Goal: Task Accomplishment & Management: Complete application form

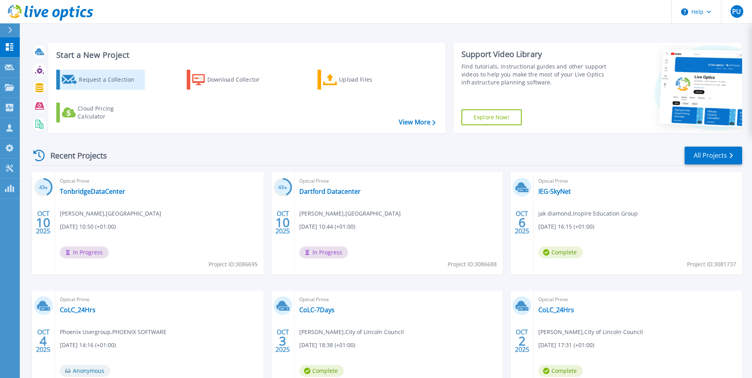
click at [92, 76] on div "Request a Collection" at bounding box center [110, 80] width 63 height 16
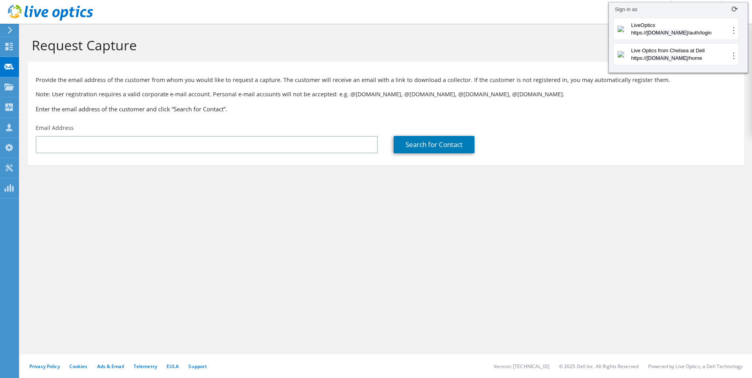
click at [595, 346] on div "Request Capture Provide the email address of the customer from whom you would l…" at bounding box center [386, 201] width 732 height 354
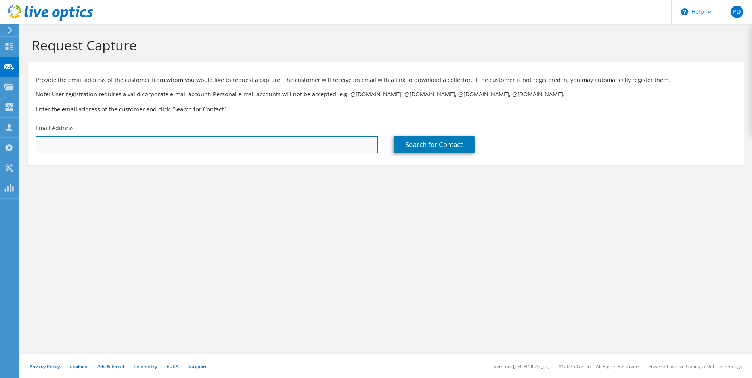
click at [71, 141] on input "text" at bounding box center [207, 144] width 342 height 17
paste input "david.bennett28@nhs.net"
type input "david.bennett28@nhs.net"
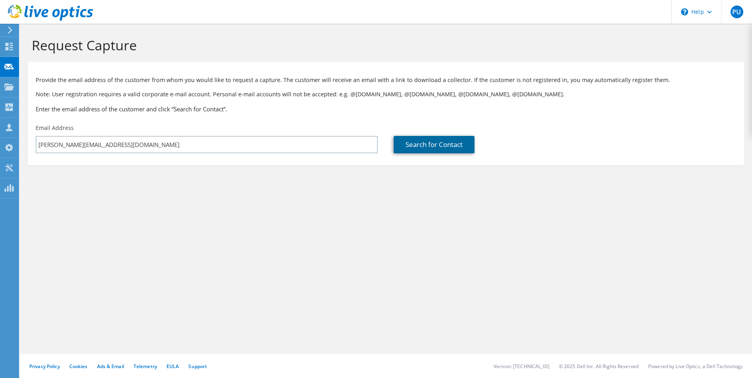
click at [412, 149] on link "Search for Contact" at bounding box center [433, 144] width 81 height 17
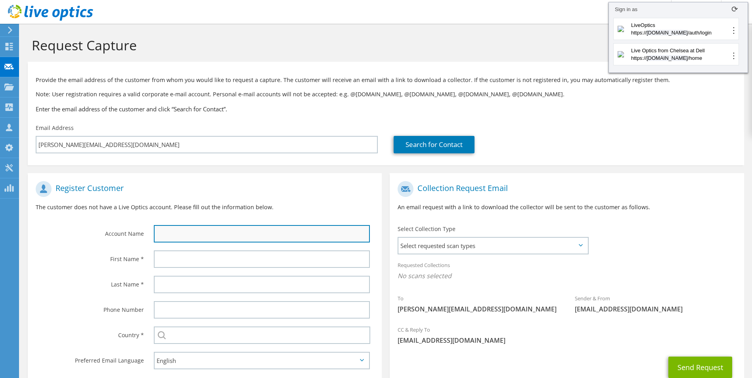
click at [203, 234] on input "text" at bounding box center [262, 233] width 216 height 17
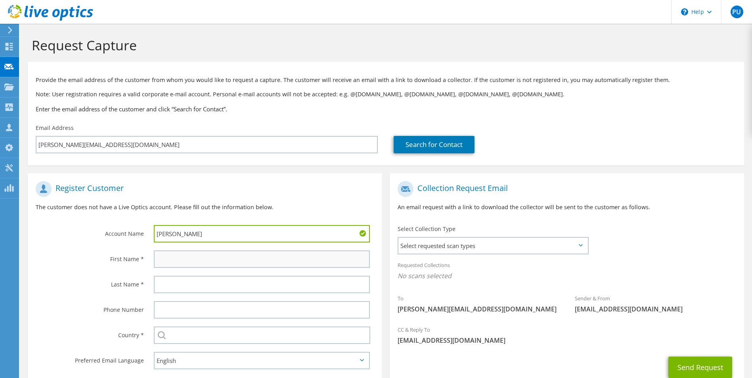
type input "Dave Bennett"
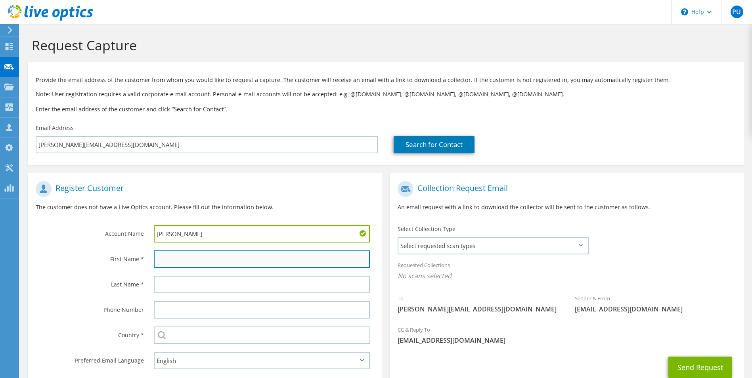
click at [193, 254] on input "text" at bounding box center [262, 258] width 216 height 17
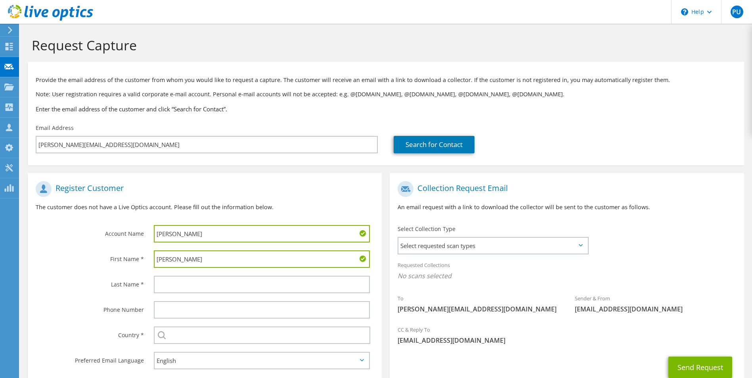
type input "Dave"
type input "Bennett"
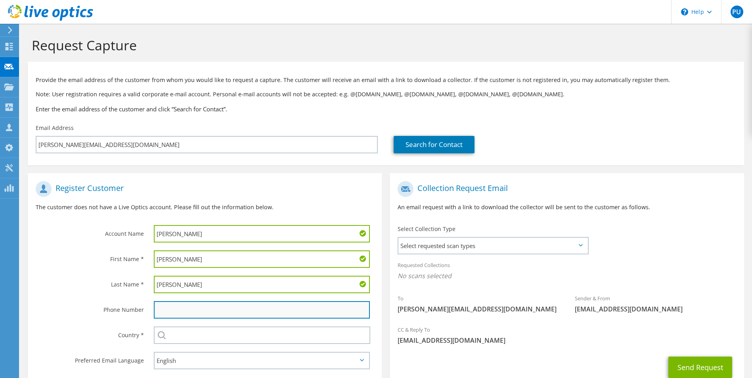
click at [194, 305] on input "text" at bounding box center [262, 309] width 216 height 17
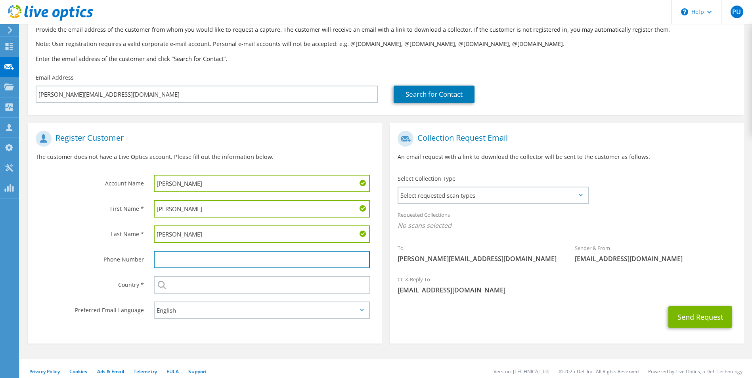
scroll to position [55, 0]
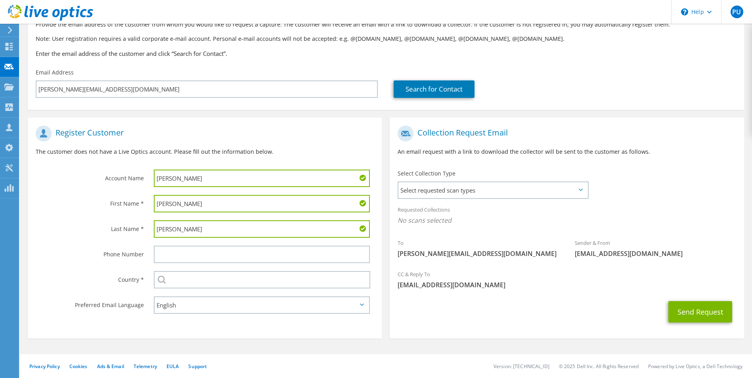
click at [241, 172] on input "Dave Bennett" at bounding box center [262, 178] width 216 height 17
type input "Dave Bennett University Hospitals Plymouth"
click at [484, 189] on span "Select requested scan types" at bounding box center [492, 190] width 189 height 16
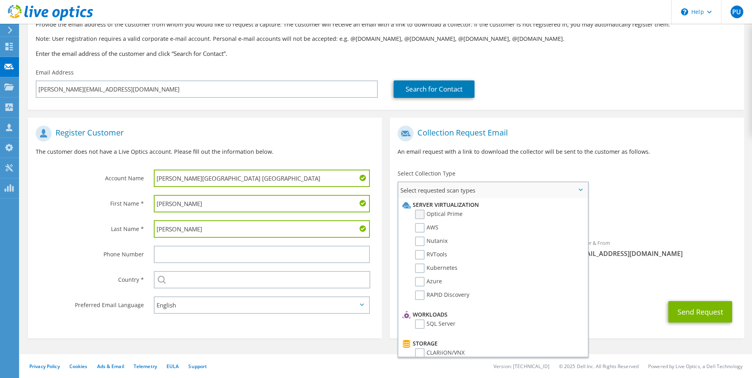
click at [449, 214] on label "Optical Prime" at bounding box center [439, 215] width 48 height 10
click at [0, 0] on input "Optical Prime" at bounding box center [0, 0] width 0 height 0
click at [429, 254] on label "RVTools" at bounding box center [431, 255] width 32 height 10
click at [0, 0] on input "RVTools" at bounding box center [0, 0] width 0 height 0
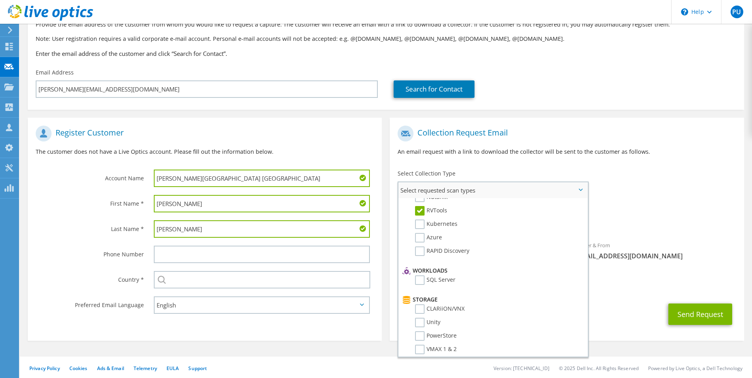
scroll to position [73, 0]
click at [445, 253] on label "SQL Server" at bounding box center [435, 252] width 40 height 10
click at [0, 0] on input "SQL Server" at bounding box center [0, 0] width 0 height 0
click at [435, 239] on label "PowerStore" at bounding box center [436, 241] width 42 height 10
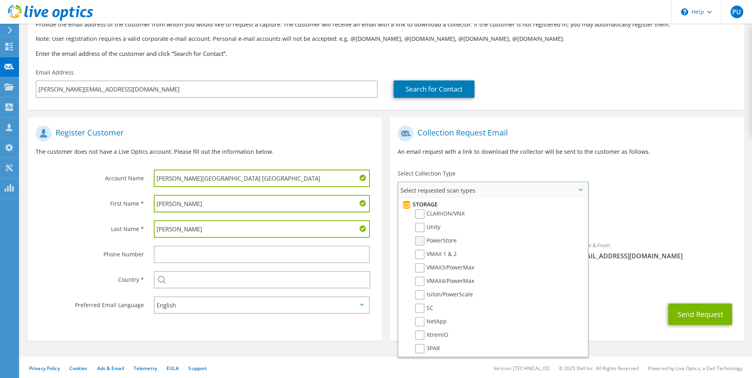
click at [0, 0] on input "PowerStore" at bounding box center [0, 0] width 0 height 0
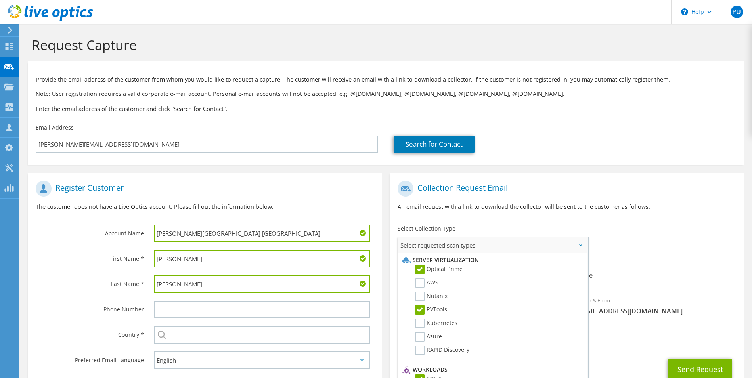
scroll to position [0, 0]
click at [709, 318] on div "Sender & From liveoptics@liveoptics.com" at bounding box center [655, 305] width 177 height 27
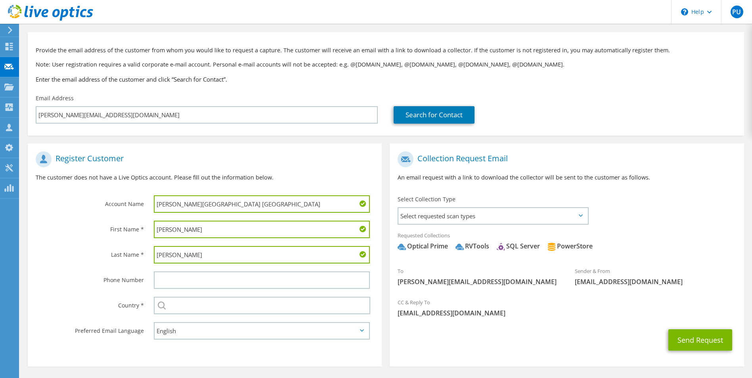
scroll to position [58, 0]
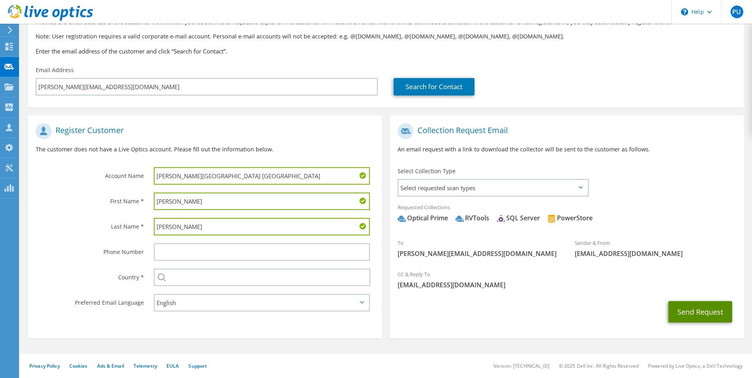
click at [688, 310] on button "Send Request" at bounding box center [700, 311] width 64 height 21
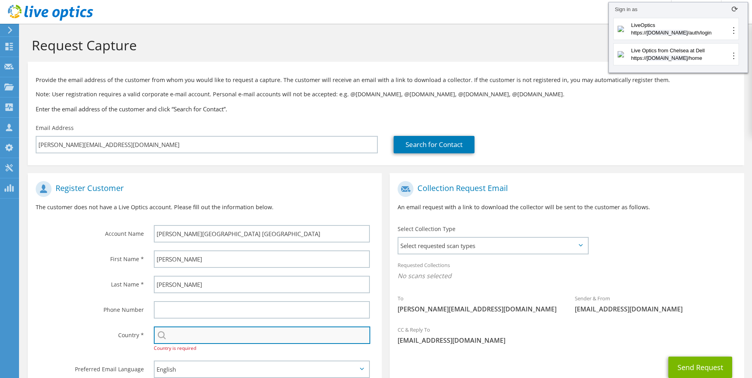
click at [181, 334] on input "text" at bounding box center [262, 334] width 217 height 17
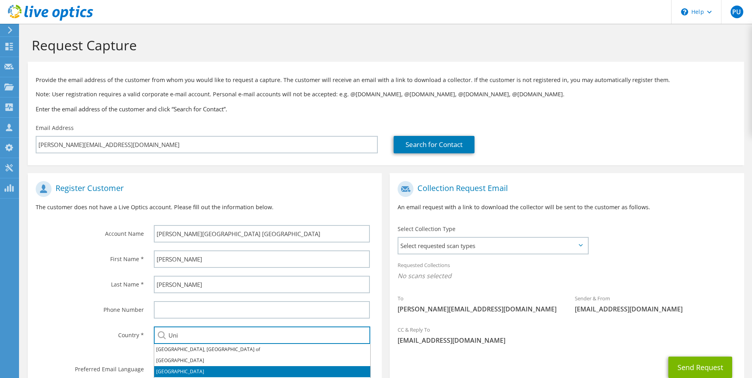
click at [183, 368] on li "[GEOGRAPHIC_DATA]" at bounding box center [262, 371] width 216 height 11
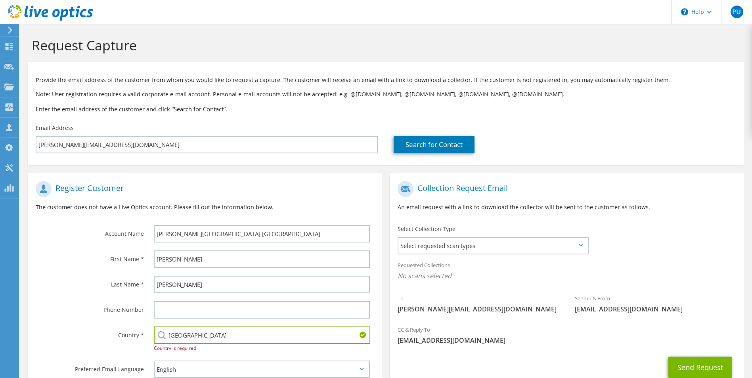
type input "[GEOGRAPHIC_DATA]"
click at [57, 303] on label "Phone Number" at bounding box center [90, 307] width 108 height 13
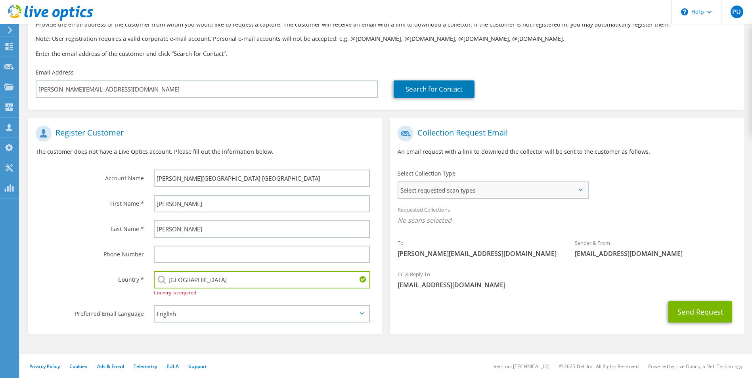
click at [578, 195] on span "Select requested scan types" at bounding box center [492, 190] width 189 height 16
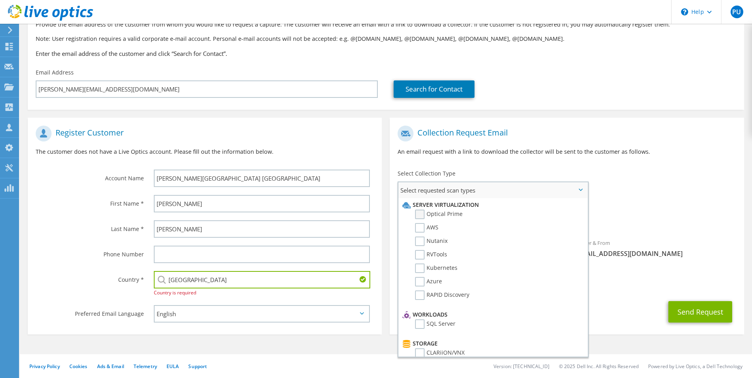
click at [446, 214] on label "Optical Prime" at bounding box center [439, 215] width 48 height 10
click at [0, 0] on input "Optical Prime" at bounding box center [0, 0] width 0 height 0
click at [436, 253] on label "RVTools" at bounding box center [431, 255] width 32 height 10
click at [0, 0] on input "RVTools" at bounding box center [0, 0] width 0 height 0
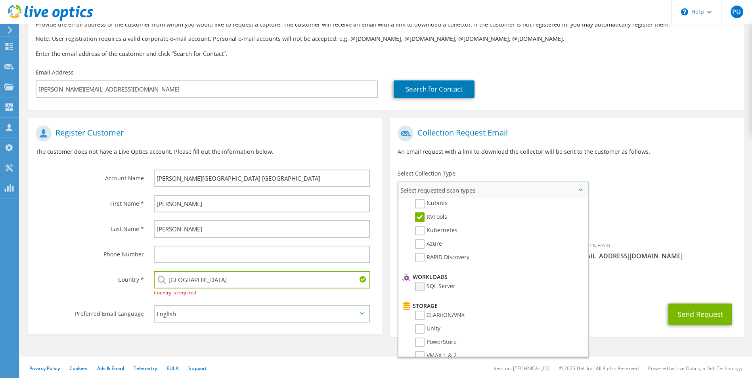
click at [425, 283] on label "SQL Server" at bounding box center [435, 287] width 40 height 10
click at [0, 0] on input "SQL Server" at bounding box center [0, 0] width 0 height 0
click at [438, 342] on label "PowerStore" at bounding box center [436, 343] width 42 height 10
click at [0, 0] on input "PowerStore" at bounding box center [0, 0] width 0 height 0
click at [624, 345] on section "Request Capture Provide the email address of the customer from whom you would l…" at bounding box center [386, 174] width 732 height 412
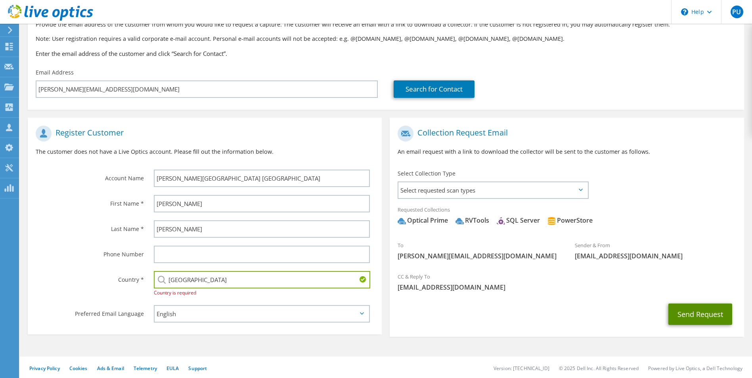
click at [689, 312] on button "Send Request" at bounding box center [700, 313] width 64 height 21
